Goal: Find specific page/section: Find specific page/section

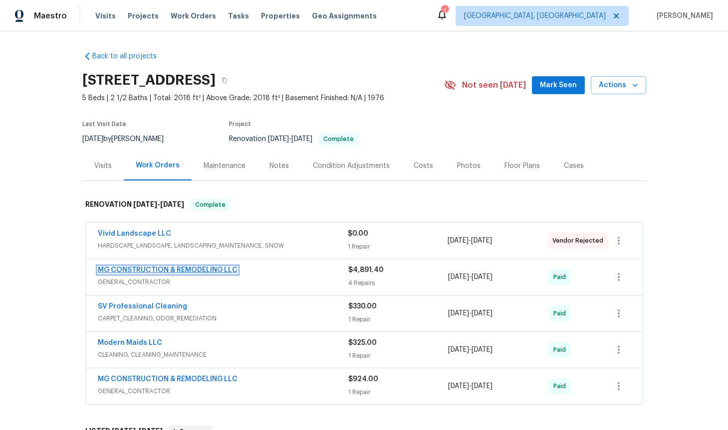
click at [177, 271] on link "MG CONSTRUCTION & REMODELING LLC" at bounding box center [168, 270] width 140 height 7
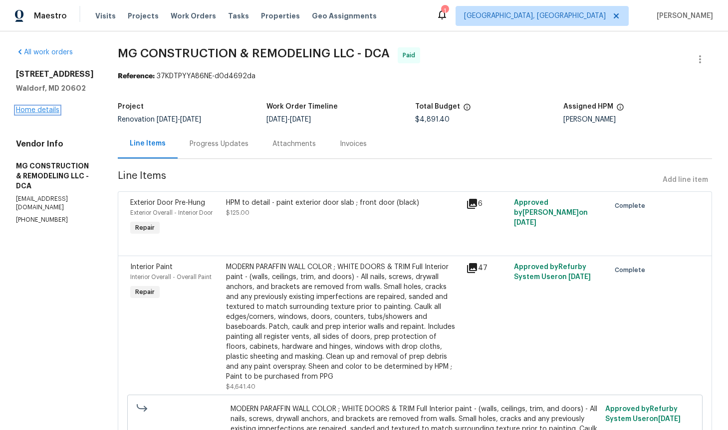
click at [51, 110] on link "Home details" at bounding box center [37, 110] width 43 height 7
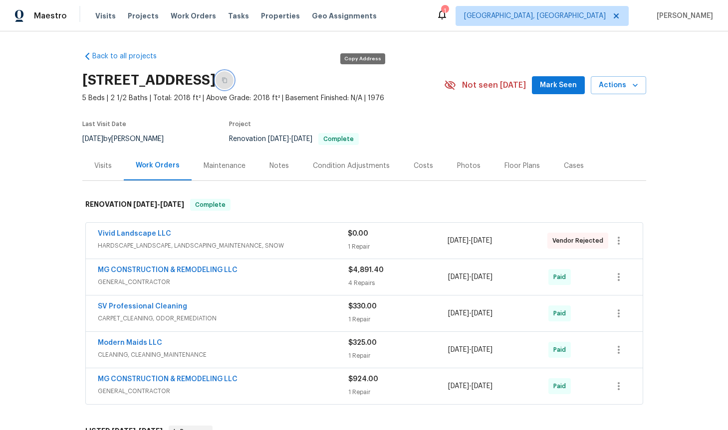
click at [233, 78] on button "button" at bounding box center [224, 80] width 18 height 18
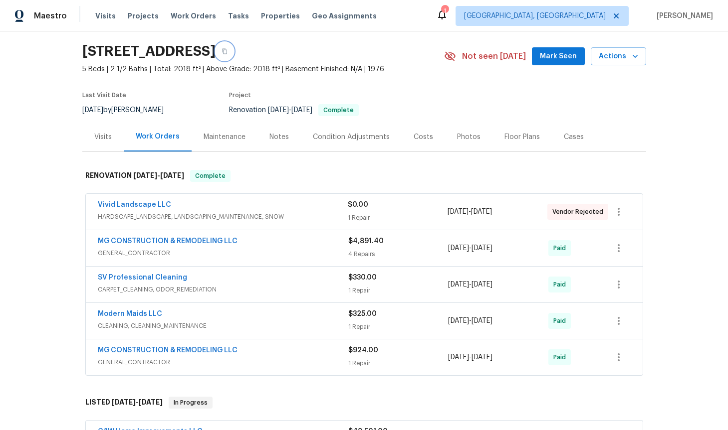
scroll to position [30, 0]
